Goal: Transaction & Acquisition: Purchase product/service

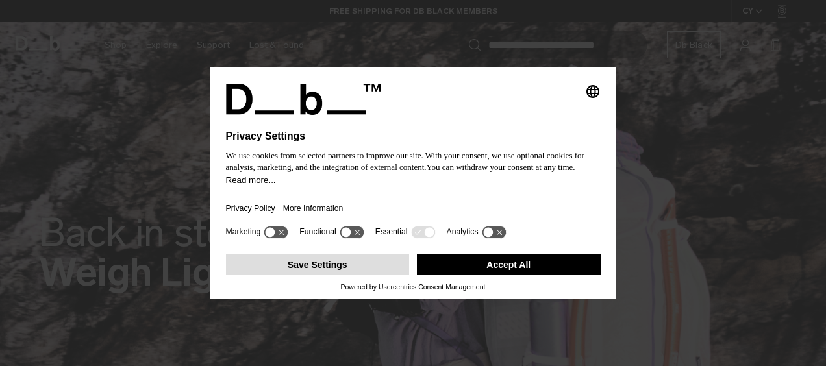
click at [388, 264] on button "Save Settings" at bounding box center [318, 265] width 184 height 21
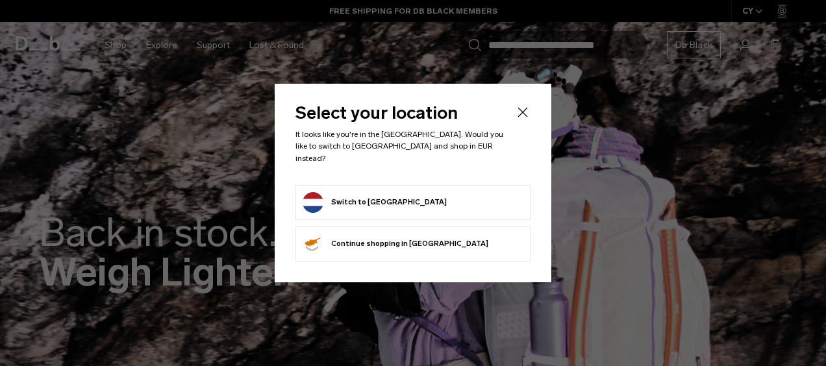
click at [404, 198] on form "Switch to [GEOGRAPHIC_DATA]" at bounding box center [413, 202] width 221 height 21
click at [379, 192] on button "Switch to [GEOGRAPHIC_DATA]" at bounding box center [375, 202] width 144 height 21
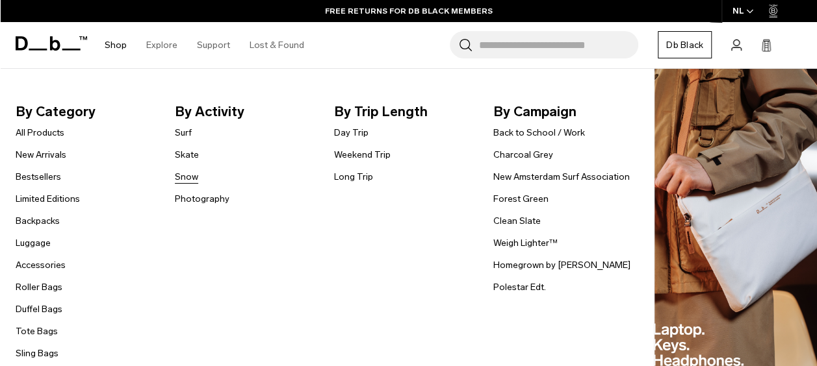
click at [192, 179] on link "Snow" at bounding box center [186, 177] width 23 height 14
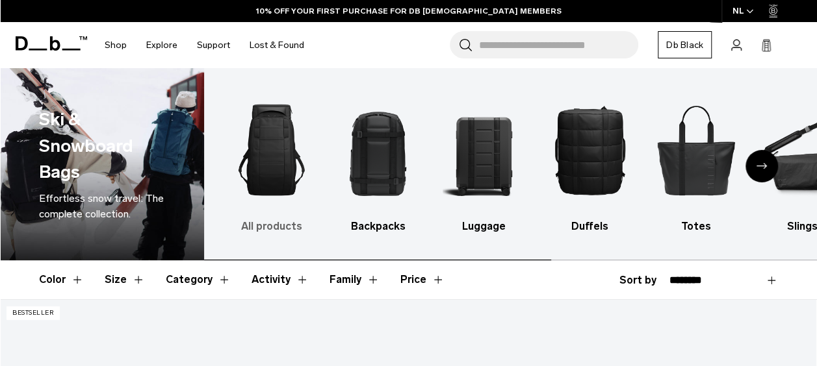
click at [272, 157] on img "1 / 10" at bounding box center [271, 150] width 83 height 125
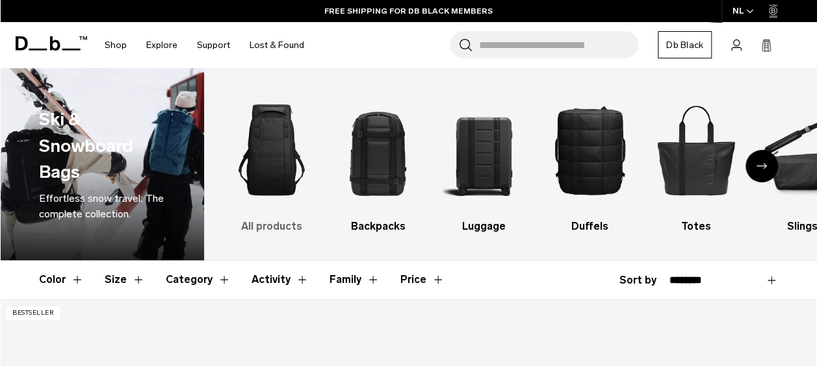
click at [271, 184] on img "1 / 10" at bounding box center [271, 150] width 83 height 125
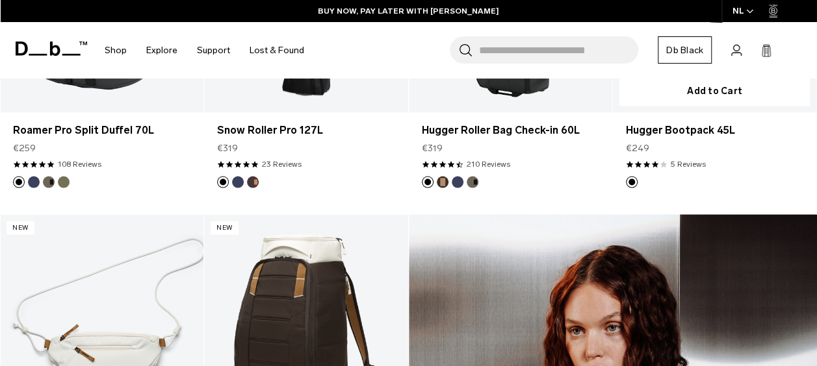
scroll to position [1104, 0]
